Goal: Task Accomplishment & Management: Complete application form

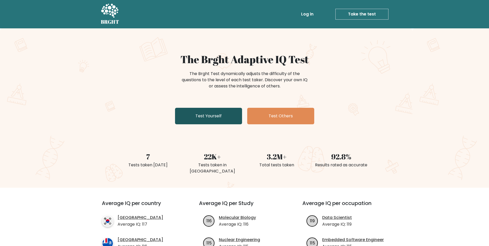
drag, startPoint x: 0, startPoint y: 0, endPoint x: 215, endPoint y: 117, distance: 245.3
click at [215, 117] on link "Test Yourself" at bounding box center [208, 116] width 67 height 16
click at [185, 116] on link "Test Yourself" at bounding box center [208, 116] width 67 height 16
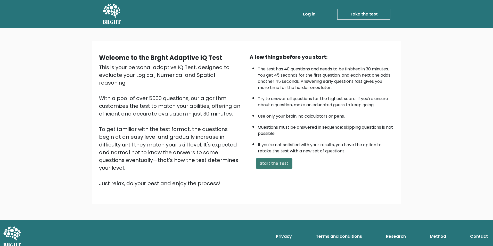
click at [280, 163] on button "Start the Test" at bounding box center [274, 163] width 37 height 10
click at [272, 159] on button "Start the Test" at bounding box center [274, 163] width 37 height 10
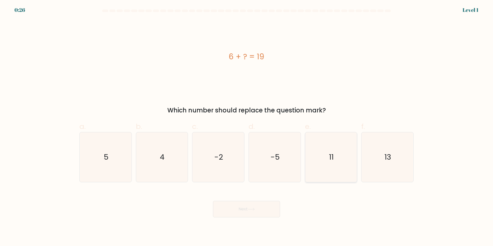
click at [336, 143] on icon "11" at bounding box center [331, 157] width 50 height 50
click at [247, 126] on input "e. 11" at bounding box center [246, 124] width 0 height 3
radio input "true"
click at [263, 211] on button "Next" at bounding box center [246, 209] width 67 height 16
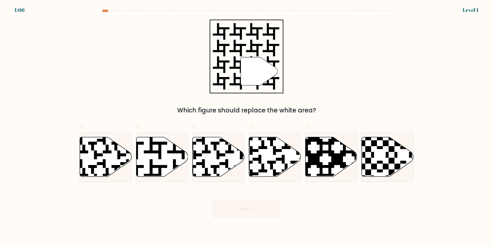
click at [258, 61] on icon at bounding box center [259, 71] width 37 height 28
click at [257, 71] on icon at bounding box center [259, 71] width 37 height 28
click at [327, 157] on icon at bounding box center [331, 157] width 52 height 40
click at [247, 126] on input "e." at bounding box center [246, 124] width 0 height 3
radio input "true"
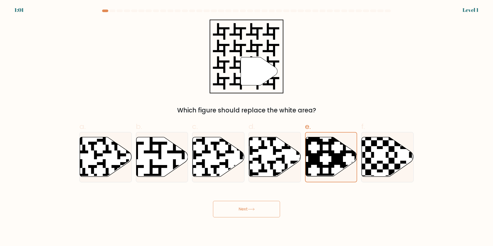
click at [260, 67] on icon at bounding box center [259, 71] width 37 height 28
click at [260, 68] on icon at bounding box center [259, 71] width 37 height 28
click at [202, 108] on div "Which figure should replace the white area?" at bounding box center [246, 110] width 328 height 9
click at [250, 78] on icon at bounding box center [259, 71] width 37 height 28
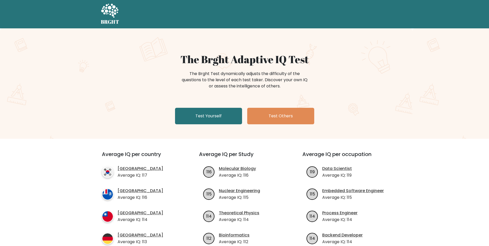
click at [198, 107] on div "The Brght Adaptive IQ Test The Brght Test dynamically adjusts the difficulty of…" at bounding box center [245, 89] width 258 height 73
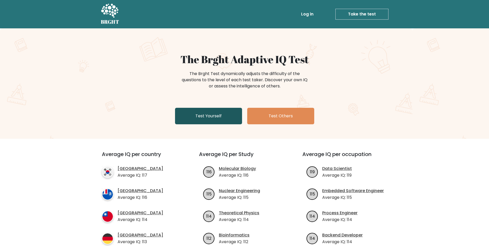
click at [209, 116] on link "Test Yourself" at bounding box center [208, 116] width 67 height 16
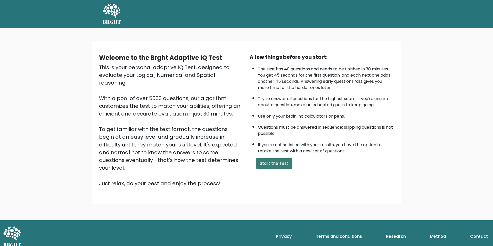
click at [272, 168] on button "Start the Test" at bounding box center [274, 163] width 37 height 10
click at [278, 165] on button "Start the Test" at bounding box center [274, 163] width 37 height 10
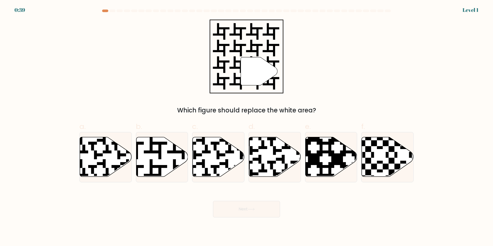
click at [261, 84] on icon at bounding box center [259, 71] width 37 height 28
drag, startPoint x: 261, startPoint y: 84, endPoint x: 277, endPoint y: 107, distance: 28.2
click at [277, 107] on div "Which figure should replace the white area?" at bounding box center [246, 110] width 328 height 9
click at [260, 69] on icon at bounding box center [259, 71] width 37 height 28
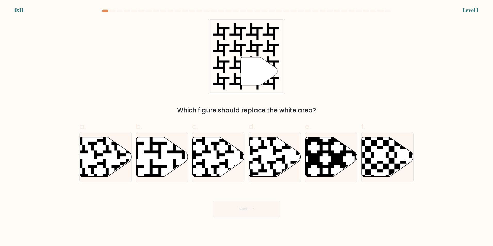
drag, startPoint x: 269, startPoint y: 83, endPoint x: 278, endPoint y: 89, distance: 11.3
click at [270, 83] on icon """ at bounding box center [246, 57] width 74 height 74
click at [335, 153] on icon at bounding box center [331, 157] width 52 height 40
click at [247, 126] on input "e." at bounding box center [246, 124] width 0 height 3
radio input "true"
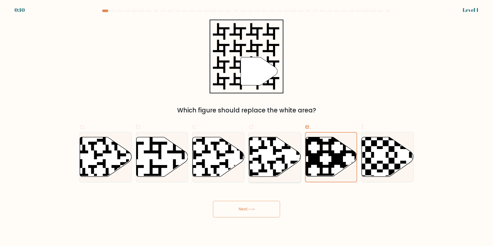
drag, startPoint x: 300, startPoint y: 152, endPoint x: 298, endPoint y: 152, distance: 2.6
click at [299, 152] on icon at bounding box center [291, 178] width 94 height 94
click at [247, 126] on input "d." at bounding box center [246, 124] width 0 height 3
radio input "true"
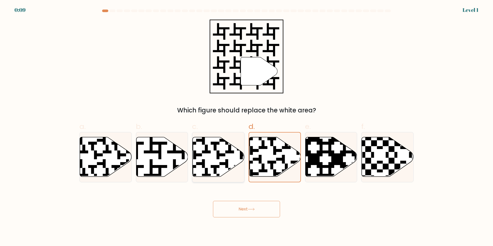
click at [227, 150] on icon at bounding box center [218, 157] width 52 height 40
click at [246, 126] on input "c." at bounding box center [246, 124] width 0 height 3
radio input "true"
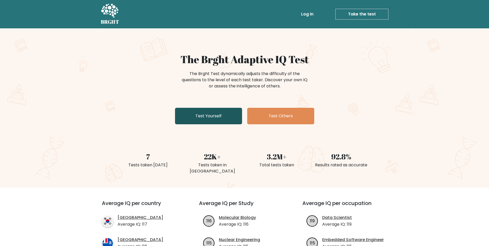
click at [217, 116] on link "Test Yourself" at bounding box center [208, 116] width 67 height 16
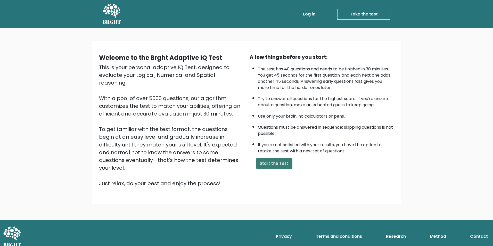
click at [279, 165] on button "Start the Test" at bounding box center [274, 163] width 37 height 10
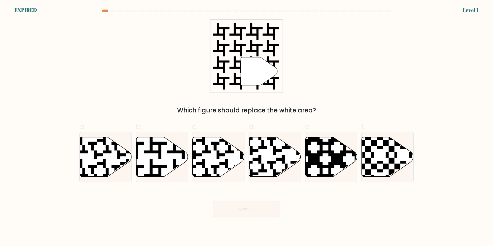
click at [33, 10] on form "a." at bounding box center [246, 114] width 493 height 208
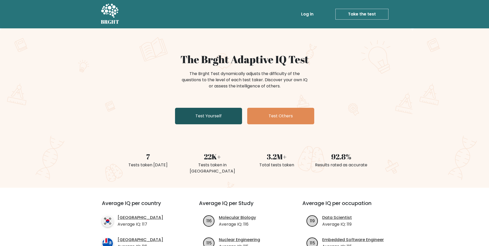
click at [207, 110] on link "Test Yourself" at bounding box center [208, 116] width 67 height 16
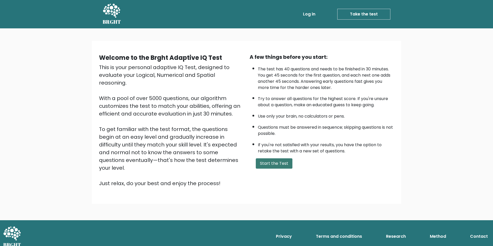
click at [279, 163] on button "Start the Test" at bounding box center [274, 163] width 37 height 10
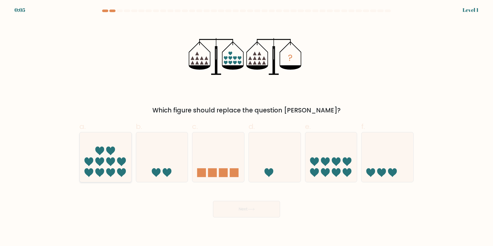
click at [115, 154] on icon at bounding box center [106, 156] width 52 height 43
click at [246, 126] on input "a." at bounding box center [246, 124] width 0 height 3
radio input "true"
click at [255, 208] on icon at bounding box center [251, 209] width 7 height 3
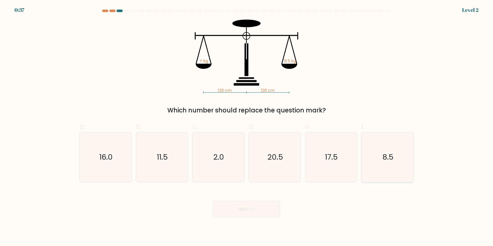
click at [379, 154] on icon "8.5" at bounding box center [387, 157] width 50 height 50
click at [247, 126] on input "f. 8.5" at bounding box center [246, 124] width 0 height 3
radio input "true"
click at [261, 211] on button "Next" at bounding box center [246, 209] width 67 height 16
click at [252, 208] on icon at bounding box center [251, 209] width 7 height 3
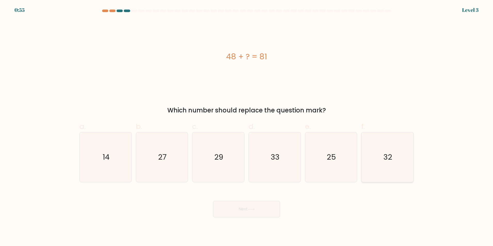
click at [382, 144] on icon "32" at bounding box center [387, 157] width 50 height 50
click at [247, 126] on input "f. 32" at bounding box center [246, 124] width 0 height 3
radio input "true"
click at [272, 168] on icon "33" at bounding box center [275, 157] width 50 height 50
click at [247, 126] on input "d. 33" at bounding box center [246, 124] width 0 height 3
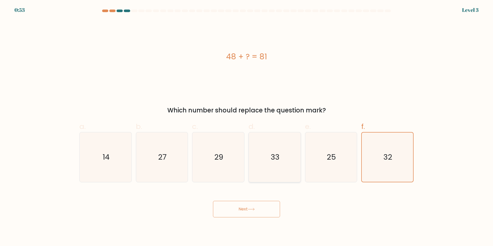
radio input "true"
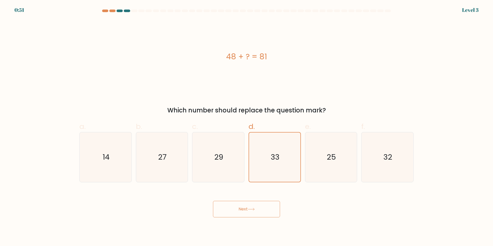
click at [259, 207] on button "Next" at bounding box center [246, 209] width 67 height 16
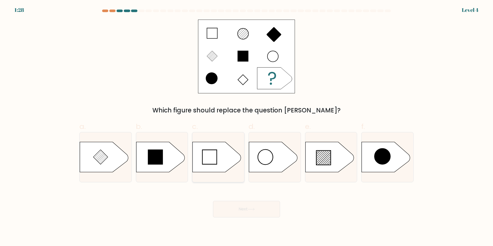
click at [213, 157] on icon at bounding box center [209, 157] width 14 height 14
click at [246, 126] on input "c." at bounding box center [246, 124] width 0 height 3
radio input "true"
click at [266, 209] on button "Next" at bounding box center [246, 209] width 67 height 16
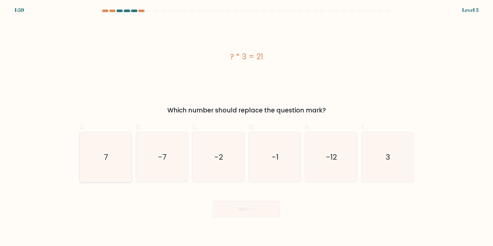
click at [109, 150] on icon "7" at bounding box center [106, 157] width 50 height 50
click at [246, 126] on input "a. 7" at bounding box center [246, 124] width 0 height 3
radio input "true"
click at [245, 211] on button "Next" at bounding box center [246, 209] width 67 height 16
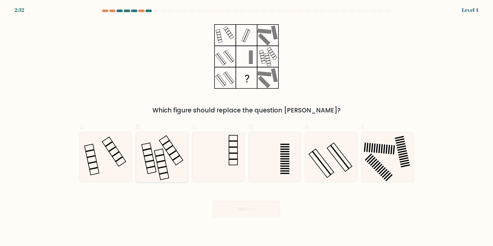
click at [165, 141] on icon at bounding box center [162, 157] width 50 height 50
click at [246, 126] on input "b." at bounding box center [246, 124] width 0 height 3
radio input "true"
click at [237, 204] on button "Next" at bounding box center [246, 209] width 67 height 16
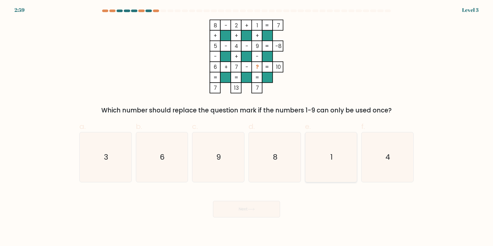
click at [314, 158] on icon "1" at bounding box center [331, 157] width 50 height 50
click at [247, 126] on input "e. 1" at bounding box center [246, 124] width 0 height 3
radio input "true"
click at [249, 209] on icon at bounding box center [251, 209] width 7 height 3
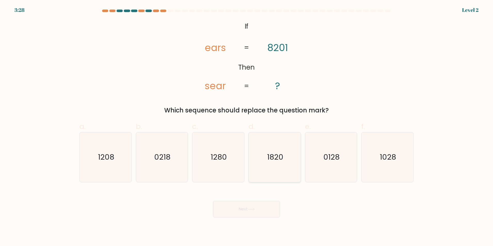
click at [273, 164] on icon "1820" at bounding box center [275, 157] width 50 height 50
click at [247, 126] on input "d. 1820" at bounding box center [246, 124] width 0 height 3
radio input "true"
click at [260, 210] on button "Next" at bounding box center [246, 209] width 67 height 16
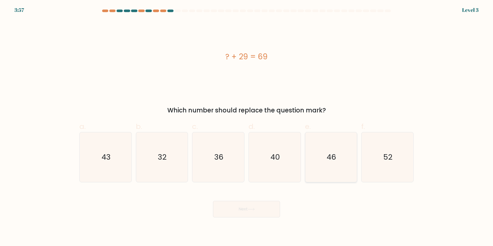
click at [319, 159] on icon "46" at bounding box center [331, 157] width 50 height 50
click at [247, 126] on input "e. 46" at bounding box center [246, 124] width 0 height 3
radio input "true"
click at [263, 201] on button "Next" at bounding box center [246, 209] width 67 height 16
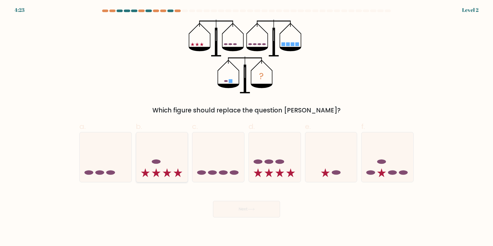
click at [149, 159] on icon at bounding box center [162, 156] width 52 height 43
click at [246, 126] on input "b." at bounding box center [246, 124] width 0 height 3
radio input "true"
click at [238, 209] on button "Next" at bounding box center [246, 209] width 67 height 16
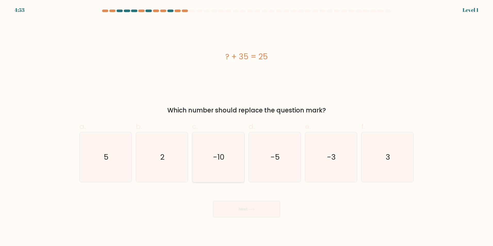
click at [232, 158] on icon "-10" at bounding box center [218, 157] width 50 height 50
click at [246, 126] on input "c. -10" at bounding box center [246, 124] width 0 height 3
radio input "true"
click at [265, 209] on button "Next" at bounding box center [246, 209] width 67 height 16
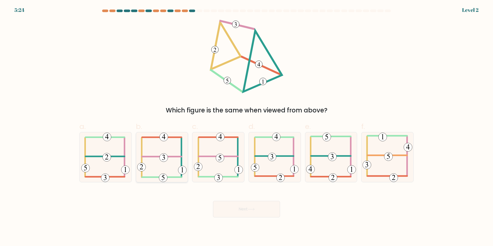
click at [158, 155] on icon at bounding box center [161, 157] width 49 height 50
click at [246, 126] on input "b." at bounding box center [246, 124] width 0 height 3
radio input "true"
click at [249, 208] on icon at bounding box center [251, 209] width 7 height 3
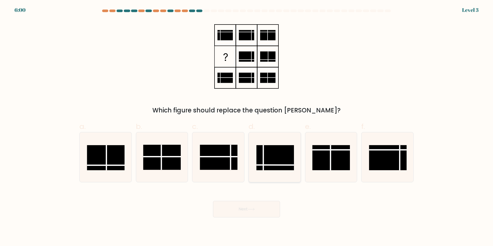
click at [267, 160] on rect at bounding box center [275, 157] width 38 height 25
click at [247, 126] on input "d." at bounding box center [246, 124] width 0 height 3
radio input "true"
click at [261, 206] on button "Next" at bounding box center [246, 209] width 67 height 16
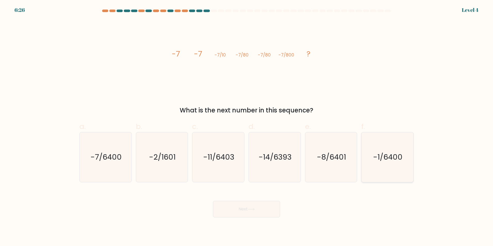
click at [383, 153] on text "-1/6400" at bounding box center [387, 157] width 29 height 10
click at [247, 126] on input "f. -1/6400" at bounding box center [246, 124] width 0 height 3
radio input "true"
click at [263, 205] on button "Next" at bounding box center [246, 209] width 67 height 16
click at [117, 153] on text "-7/6400" at bounding box center [105, 157] width 31 height 10
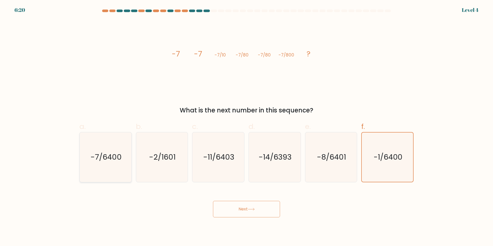
click at [246, 126] on input "a. -7/6400" at bounding box center [246, 124] width 0 height 3
radio input "true"
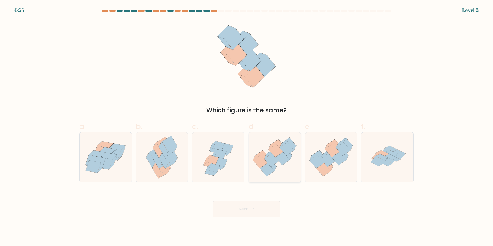
click at [279, 168] on icon at bounding box center [275, 157] width 52 height 45
click at [247, 126] on input "d." at bounding box center [246, 124] width 0 height 3
radio input "true"
click at [261, 206] on button "Next" at bounding box center [246, 209] width 67 height 16
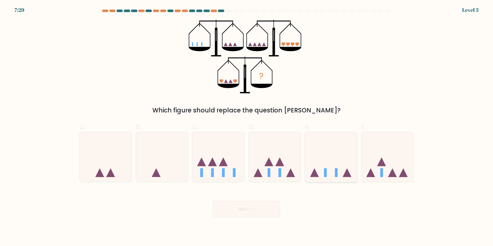
click at [327, 159] on icon at bounding box center [331, 156] width 52 height 43
click at [247, 126] on input "e." at bounding box center [246, 124] width 0 height 3
radio input "true"
click at [281, 161] on icon at bounding box center [279, 161] width 9 height 9
click at [247, 126] on input "d." at bounding box center [246, 124] width 0 height 3
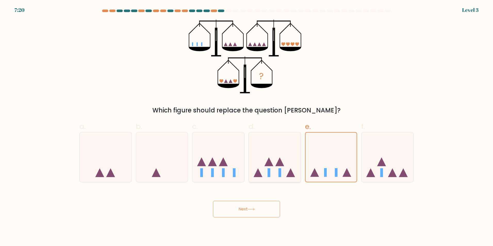
radio input "true"
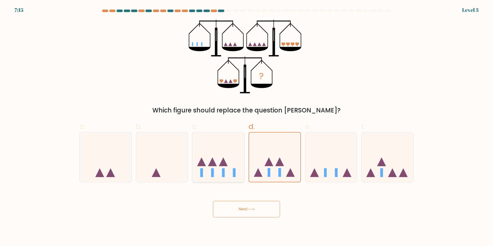
click at [221, 168] on icon at bounding box center [218, 156] width 52 height 43
click at [246, 126] on input "c." at bounding box center [246, 124] width 0 height 3
radio input "true"
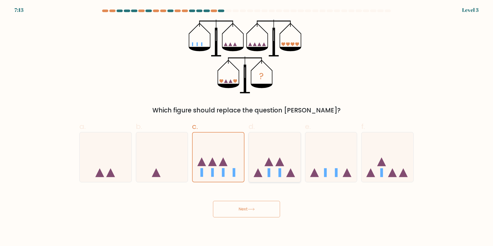
click at [261, 169] on icon at bounding box center [275, 156] width 52 height 43
click at [247, 126] on input "d." at bounding box center [246, 124] width 0 height 3
radio input "true"
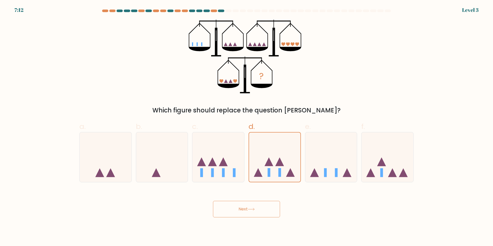
click at [261, 201] on button "Next" at bounding box center [246, 209] width 67 height 16
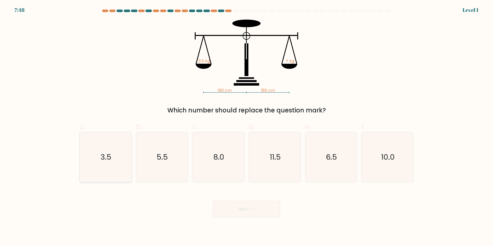
click at [117, 150] on icon "3.5" at bounding box center [106, 157] width 50 height 50
click at [246, 126] on input "a. 3.5" at bounding box center [246, 124] width 0 height 3
radio input "true"
click at [244, 202] on button "Next" at bounding box center [246, 209] width 67 height 16
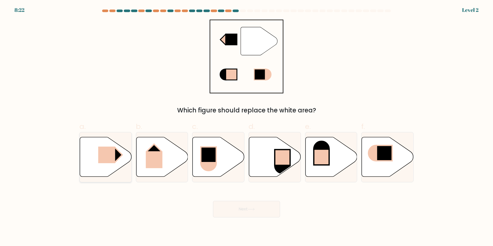
click at [116, 153] on rect at bounding box center [115, 154] width 15 height 15
click at [246, 126] on input "a." at bounding box center [246, 124] width 0 height 3
radio input "true"
click at [229, 207] on button "Next" at bounding box center [246, 209] width 67 height 16
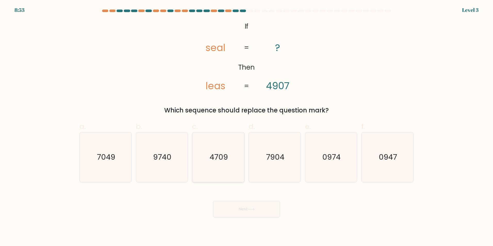
click at [219, 165] on icon "4709" at bounding box center [218, 157] width 50 height 50
click at [246, 126] on input "c. 4709" at bounding box center [246, 124] width 0 height 3
radio input "true"
click at [265, 216] on button "Next" at bounding box center [246, 209] width 67 height 16
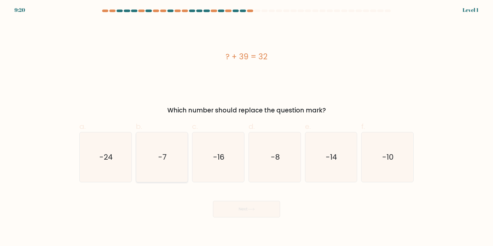
click at [184, 148] on icon "-7" at bounding box center [162, 157] width 50 height 50
click at [246, 126] on input "b. -7" at bounding box center [246, 124] width 0 height 3
radio input "true"
click at [252, 204] on button "Next" at bounding box center [246, 209] width 67 height 16
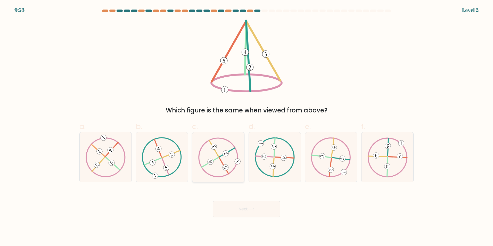
click at [223, 157] on icon at bounding box center [218, 157] width 40 height 40
click at [246, 126] on input "c." at bounding box center [246, 124] width 0 height 3
radio input "true"
click at [255, 207] on button "Next" at bounding box center [246, 209] width 67 height 16
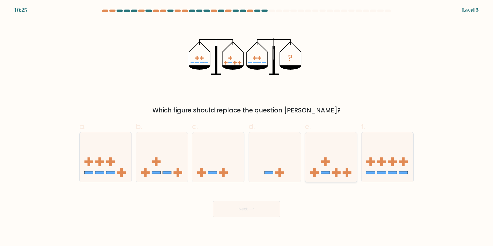
click at [324, 159] on rect at bounding box center [325, 161] width 3 height 9
click at [247, 126] on input "e." at bounding box center [246, 124] width 0 height 3
radio input "true"
click at [262, 210] on button "Next" at bounding box center [246, 209] width 67 height 16
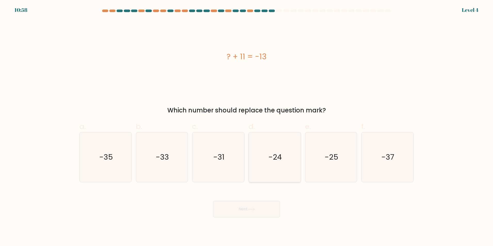
click at [277, 147] on icon "-24" at bounding box center [275, 157] width 50 height 50
click at [247, 126] on input "d. -24" at bounding box center [246, 124] width 0 height 3
radio input "true"
click at [264, 209] on button "Next" at bounding box center [246, 209] width 67 height 16
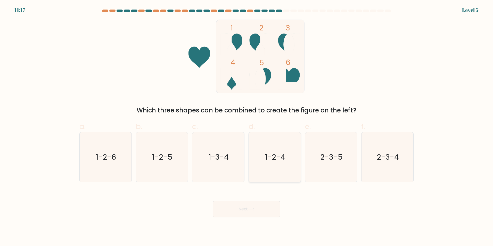
click at [288, 158] on icon "1-2-4" at bounding box center [275, 157] width 50 height 50
click at [247, 126] on input "d. 1-2-4" at bounding box center [246, 124] width 0 height 3
radio input "true"
click at [256, 202] on button "Next" at bounding box center [246, 209] width 67 height 16
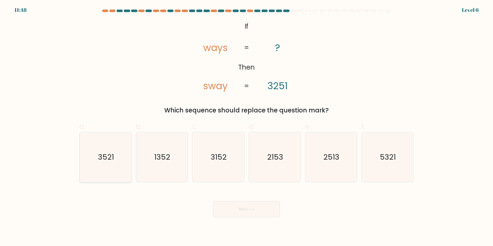
click at [115, 157] on icon "3521" at bounding box center [106, 157] width 50 height 50
click at [246, 126] on input "a. 3521" at bounding box center [246, 124] width 0 height 3
radio input "true"
click at [234, 202] on button "Next" at bounding box center [246, 209] width 67 height 16
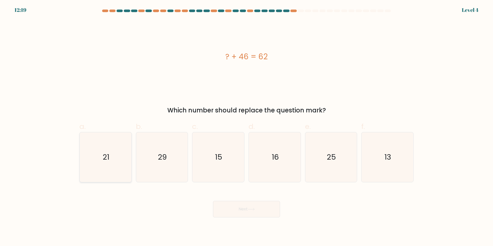
click at [116, 160] on icon "21" at bounding box center [106, 157] width 50 height 50
click at [246, 126] on input "a. 21" at bounding box center [246, 124] width 0 height 3
radio input "true"
click at [257, 207] on button "Next" at bounding box center [246, 209] width 67 height 16
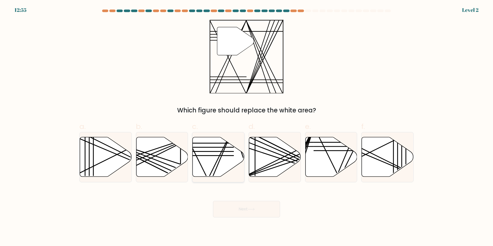
click at [228, 161] on icon at bounding box center [218, 157] width 52 height 40
click at [246, 126] on input "c." at bounding box center [246, 124] width 0 height 3
radio input "true"
click at [250, 211] on button "Next" at bounding box center [246, 209] width 67 height 16
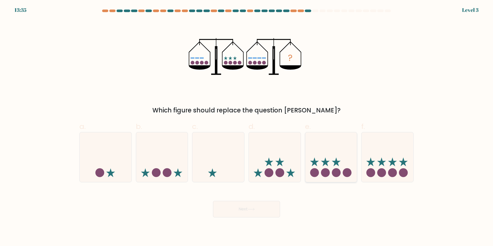
click at [325, 166] on icon at bounding box center [331, 156] width 52 height 43
click at [247, 126] on input "e." at bounding box center [246, 124] width 0 height 3
radio input "true"
click at [397, 169] on icon at bounding box center [387, 156] width 52 height 43
click at [247, 126] on input "f." at bounding box center [246, 124] width 0 height 3
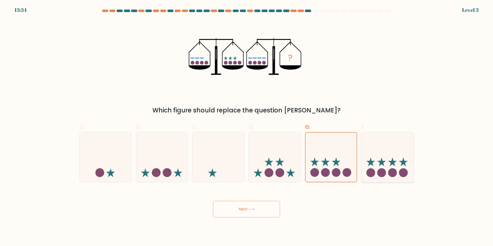
radio input "true"
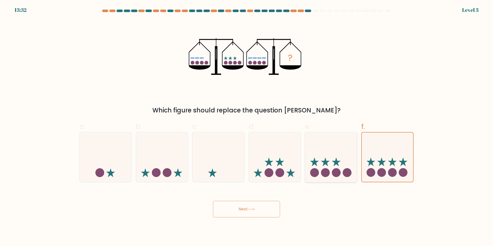
click at [340, 174] on circle at bounding box center [336, 172] width 9 height 9
click at [247, 126] on input "e." at bounding box center [246, 124] width 0 height 3
radio input "true"
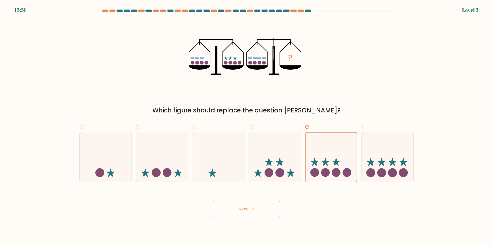
click at [250, 209] on icon at bounding box center [251, 209] width 6 height 2
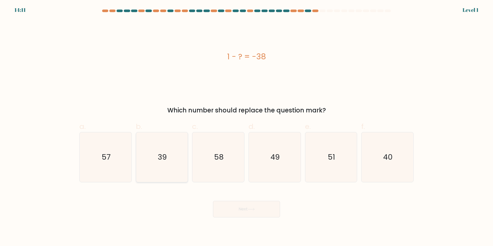
click at [174, 167] on icon "39" at bounding box center [162, 157] width 50 height 50
click at [246, 126] on input "b. 39" at bounding box center [246, 124] width 0 height 3
radio input "true"
click at [236, 210] on button "Next" at bounding box center [246, 209] width 67 height 16
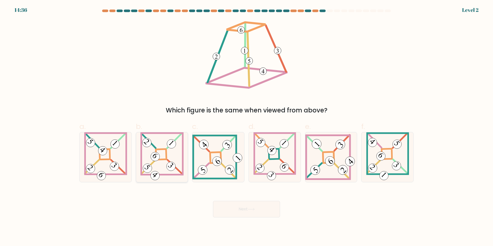
click at [155, 145] on icon at bounding box center [161, 157] width 43 height 50
click at [246, 126] on input "b." at bounding box center [246, 124] width 0 height 3
radio input "true"
click at [244, 205] on button "Next" at bounding box center [246, 209] width 67 height 16
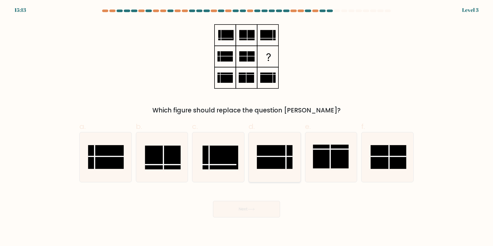
click at [276, 156] on line at bounding box center [275, 156] width 36 height 0
click at [247, 126] on input "d." at bounding box center [246, 124] width 0 height 3
radio input "true"
click at [268, 202] on button "Next" at bounding box center [246, 209] width 67 height 16
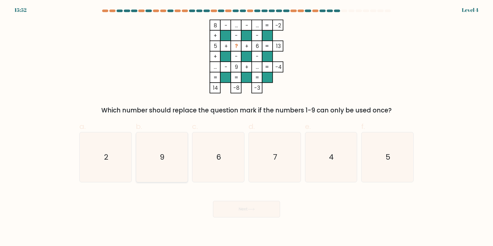
click at [182, 154] on icon "9" at bounding box center [162, 157] width 50 height 50
click at [246, 126] on input "b. 9" at bounding box center [246, 124] width 0 height 3
radio input "true"
click at [242, 210] on button "Next" at bounding box center [246, 209] width 67 height 16
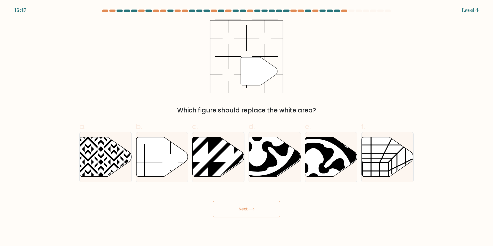
click at [116, 151] on icon at bounding box center [106, 157] width 52 height 40
click at [246, 126] on input "a." at bounding box center [246, 124] width 0 height 3
radio input "true"
click at [168, 156] on icon at bounding box center [162, 157] width 52 height 40
click at [246, 126] on input "b." at bounding box center [246, 124] width 0 height 3
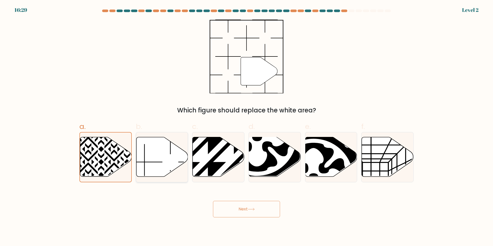
radio input "true"
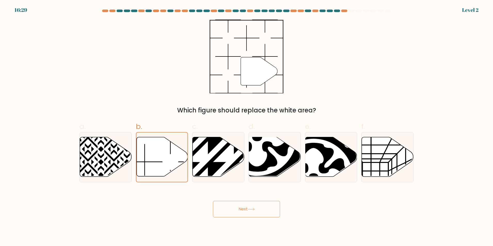
click at [252, 209] on icon at bounding box center [251, 209] width 7 height 3
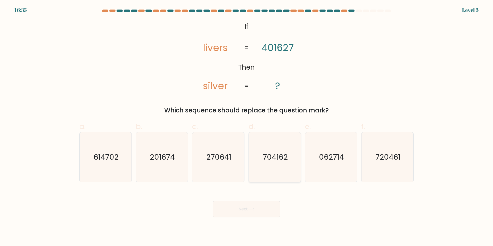
click at [262, 162] on icon "704162" at bounding box center [275, 157] width 50 height 50
click at [247, 126] on input "d. 704162" at bounding box center [246, 124] width 0 height 3
radio input "true"
click at [265, 203] on button "Next" at bounding box center [246, 209] width 67 height 16
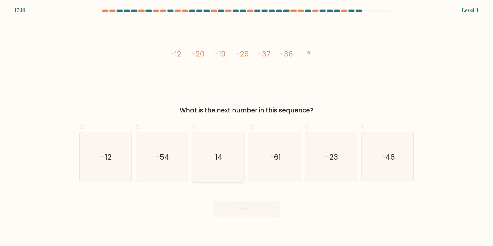
click at [222, 157] on icon "14" at bounding box center [218, 157] width 50 height 50
click at [246, 126] on input "c. 14" at bounding box center [246, 124] width 0 height 3
radio input "true"
click at [263, 210] on button "Next" at bounding box center [246, 209] width 67 height 16
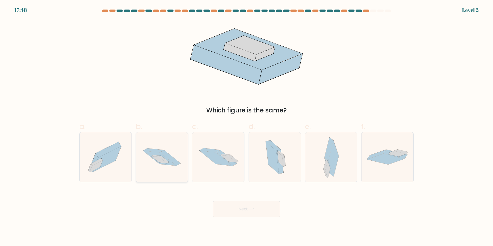
click at [160, 155] on icon at bounding box center [159, 158] width 33 height 15
click at [246, 126] on input "b." at bounding box center [246, 124] width 0 height 3
radio input "true"
click at [259, 204] on button "Next" at bounding box center [246, 209] width 67 height 16
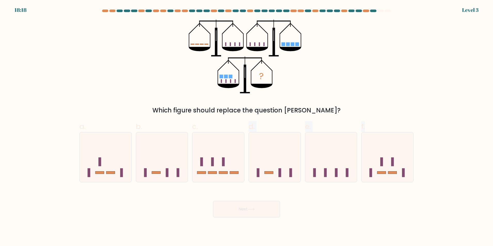
drag, startPoint x: 231, startPoint y: 169, endPoint x: 313, endPoint y: 199, distance: 87.3
click at [313, 199] on form at bounding box center [246, 114] width 493 height 208
drag, startPoint x: 313, startPoint y: 199, endPoint x: 326, endPoint y: 208, distance: 16.1
click at [326, 208] on div "Next" at bounding box center [246, 202] width 340 height 29
click at [377, 167] on icon at bounding box center [387, 156] width 52 height 43
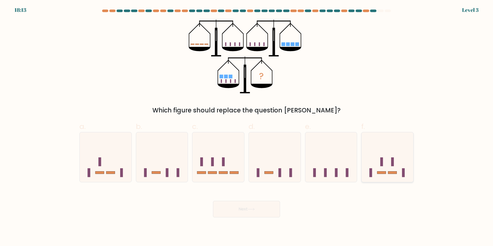
click at [247, 126] on input "f." at bounding box center [246, 124] width 0 height 3
radio input "true"
drag, startPoint x: 258, startPoint y: 211, endPoint x: 333, endPoint y: 208, distance: 75.1
click at [333, 208] on div "Next" at bounding box center [246, 202] width 340 height 29
click at [219, 163] on icon at bounding box center [218, 156] width 52 height 43
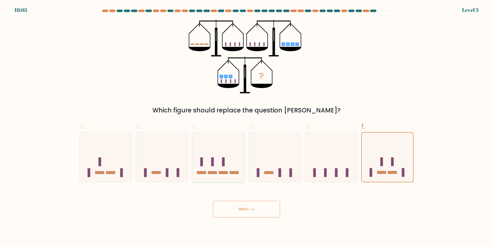
click at [246, 126] on input "c." at bounding box center [246, 124] width 0 height 3
radio input "true"
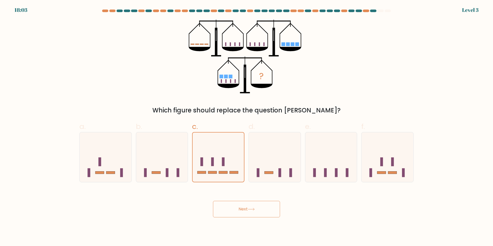
click at [250, 206] on button "Next" at bounding box center [246, 209] width 67 height 16
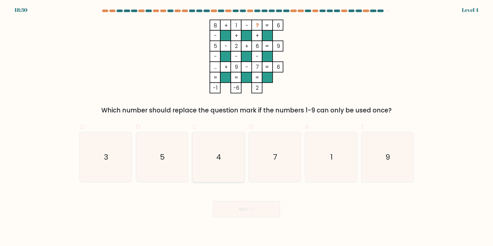
click at [199, 149] on icon "4" at bounding box center [218, 157] width 50 height 50
click at [246, 126] on input "c. 4" at bounding box center [246, 124] width 0 height 3
radio input "true"
click at [167, 149] on icon "5" at bounding box center [162, 157] width 50 height 50
click at [246, 126] on input "b. 5" at bounding box center [246, 124] width 0 height 3
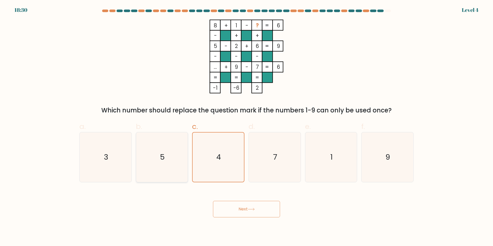
radio input "true"
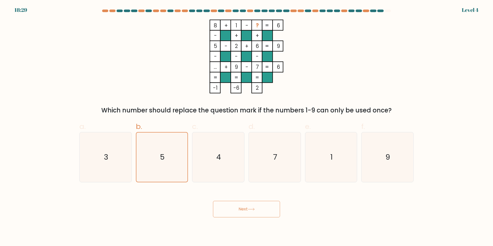
drag, startPoint x: 233, startPoint y: 196, endPoint x: 234, endPoint y: 200, distance: 4.2
click at [234, 198] on div "Next" at bounding box center [246, 202] width 340 height 29
click at [103, 161] on icon "3" at bounding box center [106, 157] width 50 height 50
click at [246, 126] on input "a. 3" at bounding box center [246, 124] width 0 height 3
radio input "true"
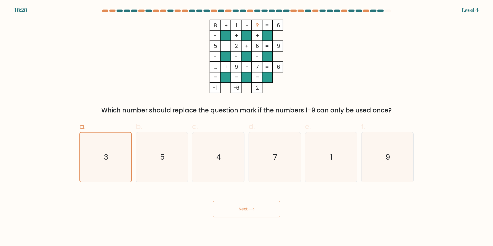
click at [243, 207] on button "Next" at bounding box center [246, 209] width 67 height 16
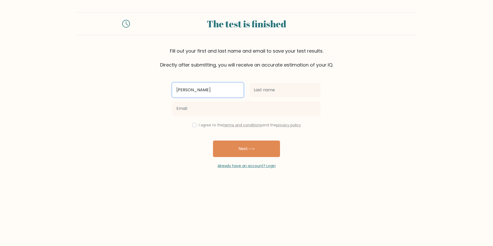
type input "[PERSON_NAME]"
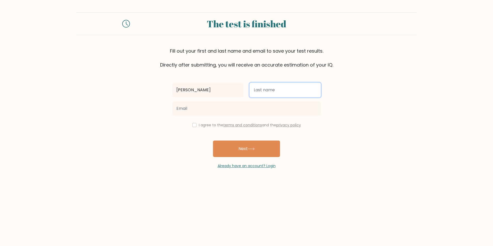
click at [280, 94] on input "text" at bounding box center [284, 90] width 71 height 14
type input "JOJO9"
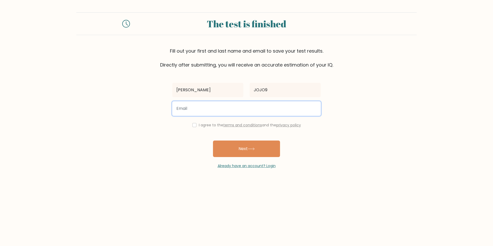
click at [235, 106] on input "email" at bounding box center [246, 108] width 148 height 14
type input "J"
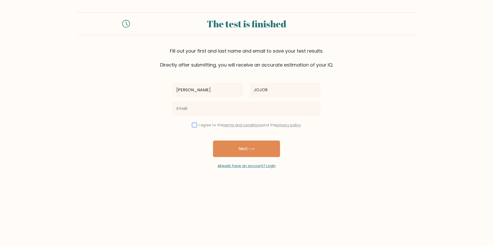
click at [192, 124] on input "checkbox" at bounding box center [194, 125] width 4 height 4
checkbox input "true"
click at [244, 145] on button "Next" at bounding box center [246, 148] width 67 height 16
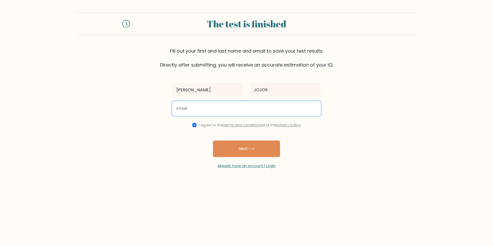
click at [220, 109] on input "email" at bounding box center [246, 108] width 148 height 14
type input "j"
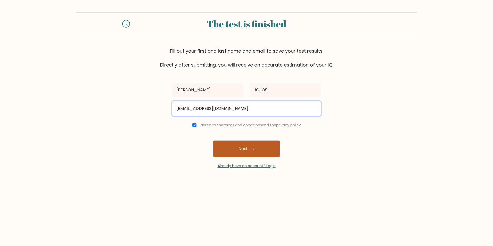
type input "[EMAIL_ADDRESS][DOMAIN_NAME]"
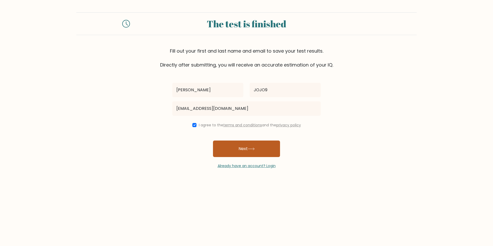
click at [261, 145] on button "Next" at bounding box center [246, 148] width 67 height 16
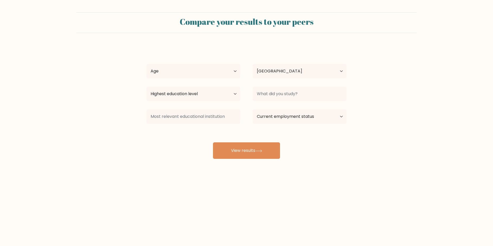
select select "IQ"
click at [220, 67] on select "Age Under [DEMOGRAPHIC_DATA] [DEMOGRAPHIC_DATA] [DEMOGRAPHIC_DATA] [DEMOGRAPHIC…" at bounding box center [193, 71] width 94 height 14
select select "min_18"
click at [146, 64] on select "Age Under [DEMOGRAPHIC_DATA] [DEMOGRAPHIC_DATA] [DEMOGRAPHIC_DATA] [DEMOGRAPHIC…" at bounding box center [193, 71] width 94 height 14
click at [213, 91] on select "Highest education level No schooling Primary Lower Secondary Upper Secondary Oc…" at bounding box center [193, 94] width 94 height 14
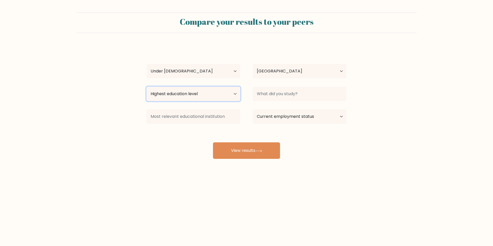
click at [224, 92] on select "Highest education level No schooling Primary Lower Secondary Upper Secondary Oc…" at bounding box center [193, 94] width 94 height 14
click at [228, 72] on select "Age Under [DEMOGRAPHIC_DATA] [DEMOGRAPHIC_DATA] [DEMOGRAPHIC_DATA] [DEMOGRAPHIC…" at bounding box center [193, 71] width 94 height 14
click at [232, 71] on select "Age Under [DEMOGRAPHIC_DATA] [DEMOGRAPHIC_DATA] [DEMOGRAPHIC_DATA] [DEMOGRAPHIC…" at bounding box center [193, 71] width 94 height 14
click at [232, 72] on select "Age Under [DEMOGRAPHIC_DATA] [DEMOGRAPHIC_DATA] [DEMOGRAPHIC_DATA] [DEMOGRAPHIC…" at bounding box center [193, 71] width 94 height 14
click at [233, 72] on select "Age Under 18 years old 18-24 years old 25-34 years old 35-44 years old 45-54 ye…" at bounding box center [193, 71] width 94 height 14
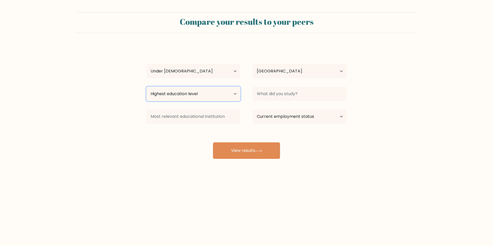
click at [232, 94] on select "Highest education level No schooling Primary Lower Secondary Upper Secondary Oc…" at bounding box center [193, 94] width 94 height 14
click at [233, 93] on select "Highest education level No schooling Primary Lower Secondary Upper Secondary Oc…" at bounding box center [193, 94] width 94 height 14
click at [216, 64] on select "Age Under 18 years old 18-24 years old 25-34 years old 35-44 years old 45-54 ye…" at bounding box center [193, 71] width 94 height 14
click at [217, 67] on select "Age Under 18 years old 18-24 years old 25-34 years old 35-44 years old 45-54 ye…" at bounding box center [193, 71] width 94 height 14
click at [224, 91] on select "Highest education level No schooling Primary Lower Secondary Upper Secondary Oc…" at bounding box center [193, 94] width 94 height 14
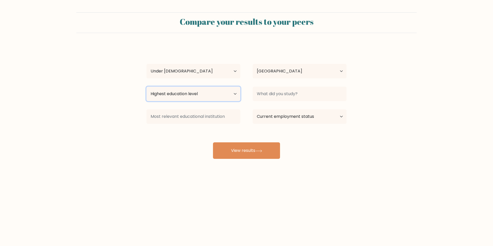
click at [231, 94] on select "Highest education level No schooling Primary Lower Secondary Upper Secondary Oc…" at bounding box center [193, 94] width 94 height 14
click at [232, 92] on select "Highest education level No schooling Primary Lower Secondary Upper Secondary Oc…" at bounding box center [193, 94] width 94 height 14
click at [325, 116] on select "Current employment status Employed Student Retired Other / prefer not to answer" at bounding box center [299, 116] width 94 height 14
select select "student"
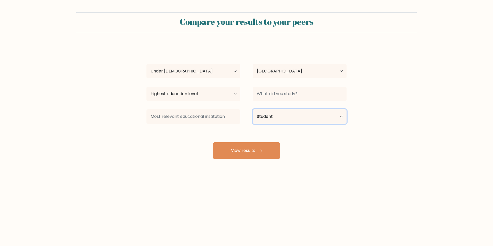
click at [252, 109] on select "Current employment status Employed Student Retired Other / prefer not to answer" at bounding box center [299, 116] width 94 height 14
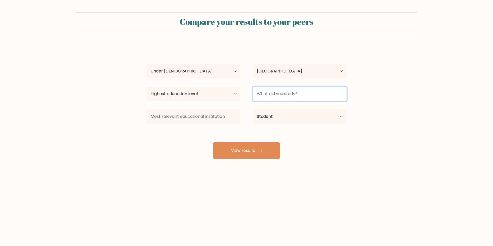
click at [290, 93] on input at bounding box center [299, 94] width 94 height 14
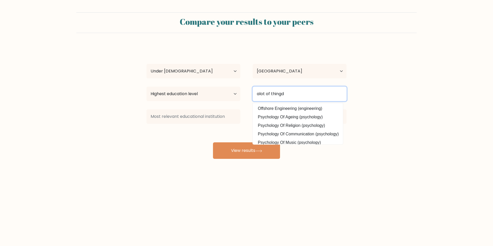
click at [295, 94] on input "alot of thingd" at bounding box center [299, 94] width 94 height 14
type input "a"
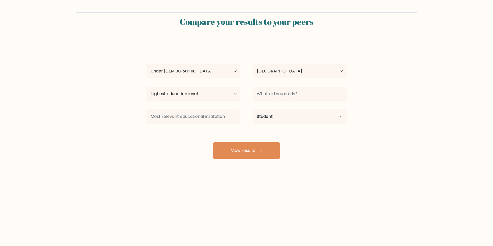
click at [255, 219] on body "Compare your results to your peers JOJO JOJO9 Age Under 18 years old 18-24 year…" at bounding box center [246, 123] width 493 height 246
click at [217, 94] on select "Highest education level No schooling Primary Lower Secondary Upper Secondary Oc…" at bounding box center [193, 94] width 94 height 14
click at [225, 92] on select "Highest education level No schooling Primary Lower Secondary Upper Secondary Oc…" at bounding box center [193, 94] width 94 height 14
click at [226, 94] on select "Highest education level No schooling Primary Lower Secondary Upper Secondary Oc…" at bounding box center [193, 94] width 94 height 14
click at [229, 94] on select "Highest education level No schooling Primary Lower Secondary Upper Secondary Oc…" at bounding box center [193, 94] width 94 height 14
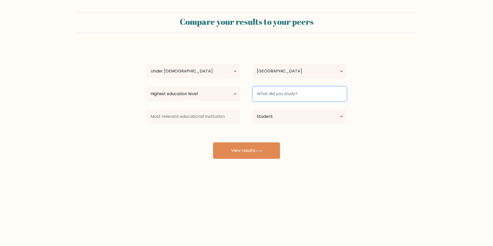
click at [285, 97] on input at bounding box center [299, 94] width 94 height 14
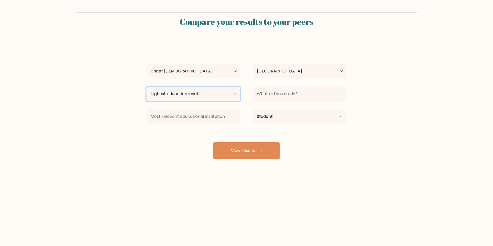
click at [221, 95] on select "Highest education level No schooling Primary Lower Secondary Upper Secondary Oc…" at bounding box center [193, 94] width 94 height 14
click at [221, 94] on select "Highest education level No schooling Primary Lower Secondary Upper Secondary Oc…" at bounding box center [193, 94] width 94 height 14
click at [233, 68] on select "Age Under 18 years old 18-24 years old 25-34 years old 35-44 years old 45-54 ye…" at bounding box center [193, 71] width 94 height 14
click at [230, 91] on select "Highest education level No schooling Primary Lower Secondary Upper Secondary Oc…" at bounding box center [193, 94] width 94 height 14
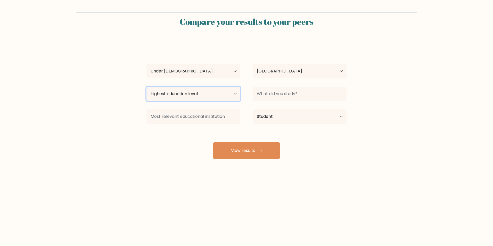
select select "upper_secondary"
click at [146, 87] on select "Highest education level No schooling Primary Lower Secondary Upper Secondary Oc…" at bounding box center [193, 94] width 94 height 14
click at [195, 92] on select "Highest education level No schooling Primary Lower Secondary Upper Secondary Oc…" at bounding box center [193, 94] width 94 height 14
click at [146, 87] on select "Highest education level No schooling Primary Lower Secondary Upper Secondary Oc…" at bounding box center [193, 94] width 94 height 14
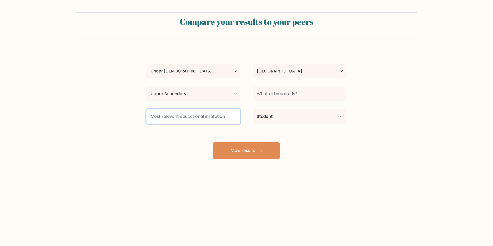
click at [213, 115] on input at bounding box center [193, 116] width 94 height 14
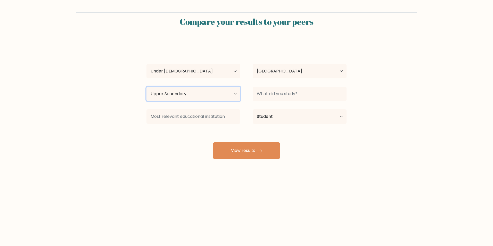
click at [219, 94] on select "Highest education level No schooling Primary Lower Secondary Upper Secondary Oc…" at bounding box center [193, 94] width 94 height 14
click at [234, 94] on select "Highest education level No schooling Primary Lower Secondary Upper Secondary Oc…" at bounding box center [193, 94] width 94 height 14
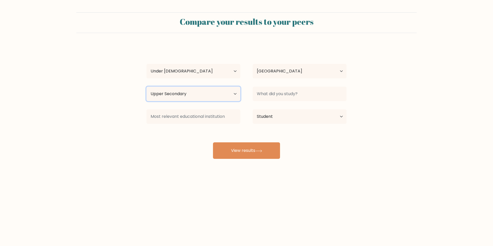
click at [234, 94] on select "Highest education level No schooling Primary Lower Secondary Upper Secondary Oc…" at bounding box center [193, 94] width 94 height 14
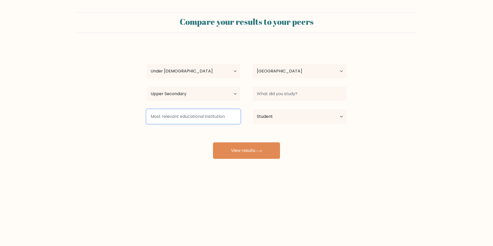
click at [230, 114] on input at bounding box center [193, 116] width 94 height 14
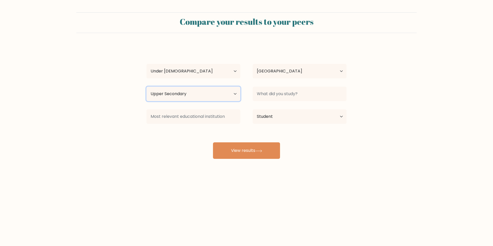
click at [232, 98] on select "Highest education level No schooling Primary Lower Secondary Upper Secondary Oc…" at bounding box center [193, 94] width 94 height 14
click at [233, 94] on select "Highest education level No schooling Primary Lower Secondary Upper Secondary Oc…" at bounding box center [193, 94] width 94 height 14
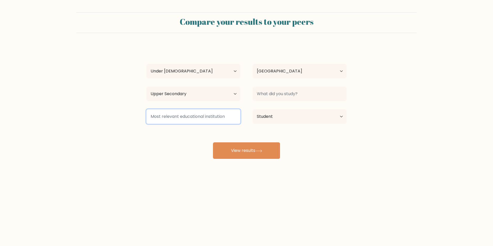
click at [228, 117] on input at bounding box center [193, 116] width 94 height 14
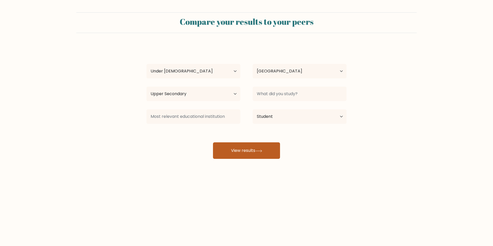
click at [263, 148] on button "View results" at bounding box center [246, 150] width 67 height 16
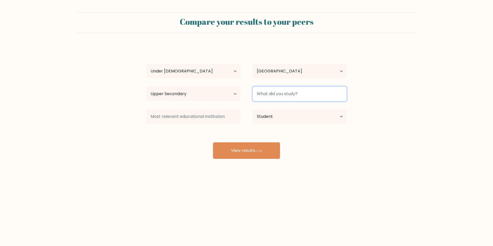
click at [290, 93] on input at bounding box center [299, 94] width 94 height 14
click at [294, 135] on div "JOJO JOJO9 Age Under 18 years old 18-24 years old 25-34 years old 35-44 years o…" at bounding box center [246, 101] width 206 height 113
click at [290, 94] on input "com" at bounding box center [299, 94] width 94 height 14
click at [296, 95] on input "co" at bounding box center [299, 94] width 94 height 14
click at [297, 134] on div "JOJO JOJO9 Age Under 18 years old 18-24 years old 25-34 years old 35-44 years o…" at bounding box center [246, 101] width 206 height 113
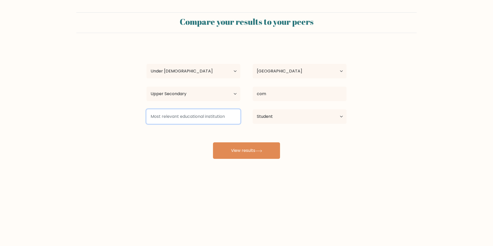
click at [194, 116] on input at bounding box center [193, 116] width 94 height 14
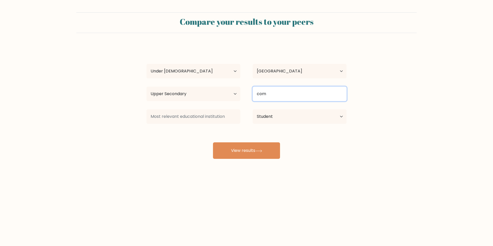
click at [298, 94] on input "com" at bounding box center [299, 94] width 94 height 14
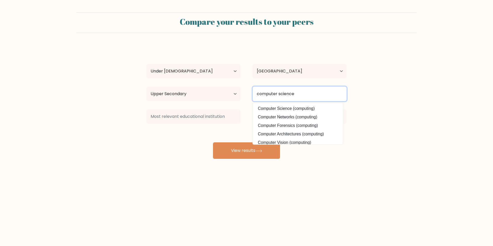
type input "computer science"
click at [213, 142] on button "View results" at bounding box center [246, 150] width 67 height 16
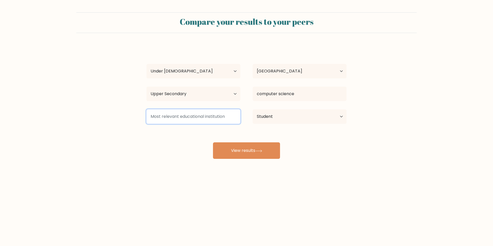
click at [216, 120] on input at bounding box center [193, 116] width 94 height 14
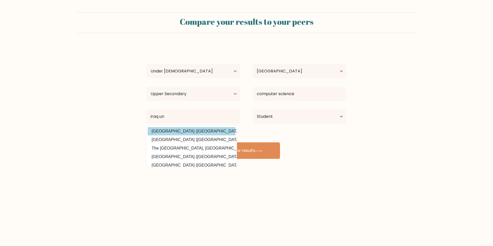
click at [171, 130] on div "JOJO JOJO9 Age Under 18 years old 18-24 years old 25-34 years old 35-44 years o…" at bounding box center [246, 101] width 206 height 113
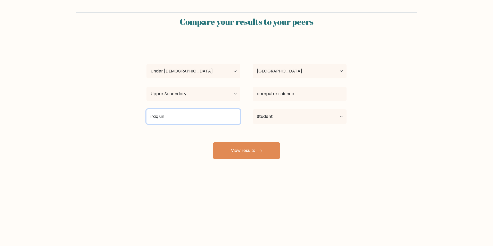
click at [180, 118] on input "iraq un" at bounding box center [193, 116] width 94 height 14
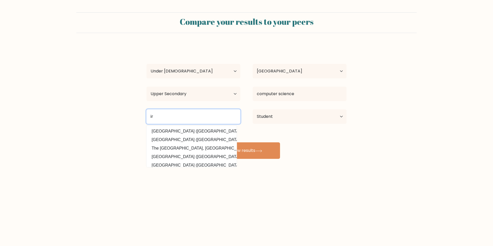
type input "i"
type input "al iraqia university"
click at [213, 142] on button "View results" at bounding box center [246, 150] width 67 height 16
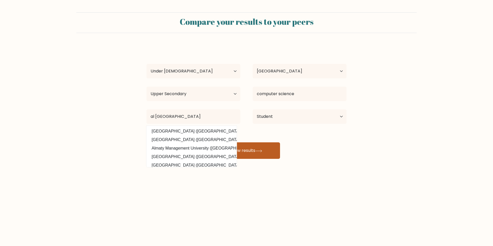
click at [267, 151] on button "View results" at bounding box center [246, 150] width 67 height 16
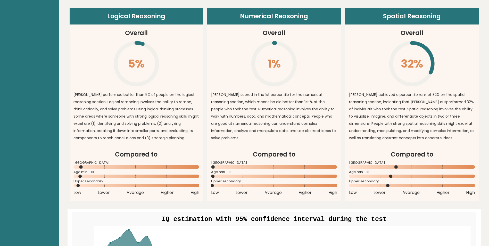
scroll to position [489, 0]
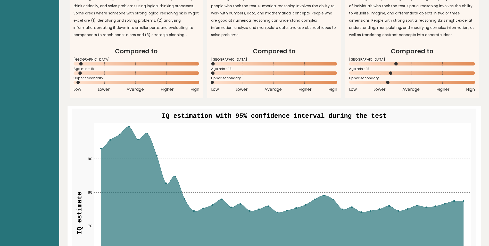
click at [388, 21] on p "[PERSON_NAME] achieved a percentile rank of 32% on the spatial reasoning sectio…" at bounding box center [412, 13] width 126 height 50
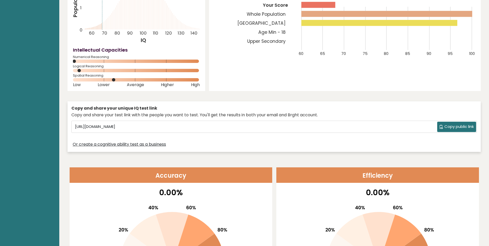
scroll to position [0, 0]
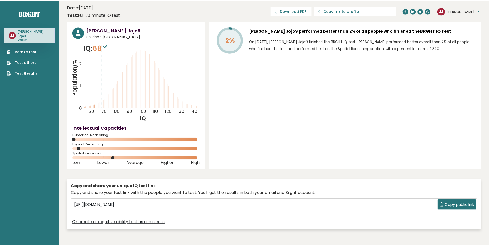
scroll to position [180, 0]
